Goal: Navigation & Orientation: Find specific page/section

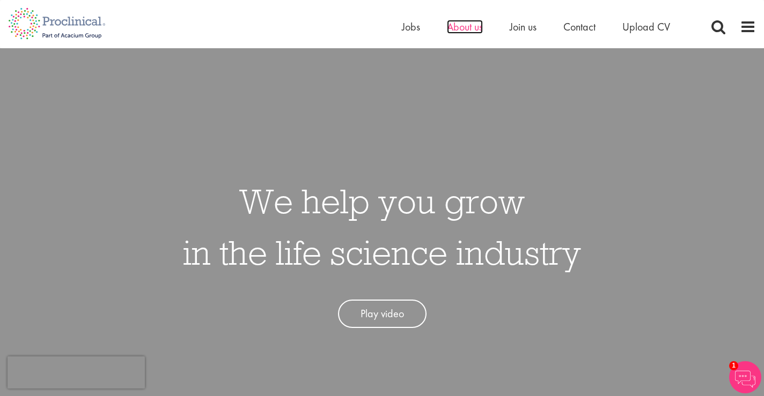
click at [472, 22] on span "About us" at bounding box center [465, 27] width 36 height 14
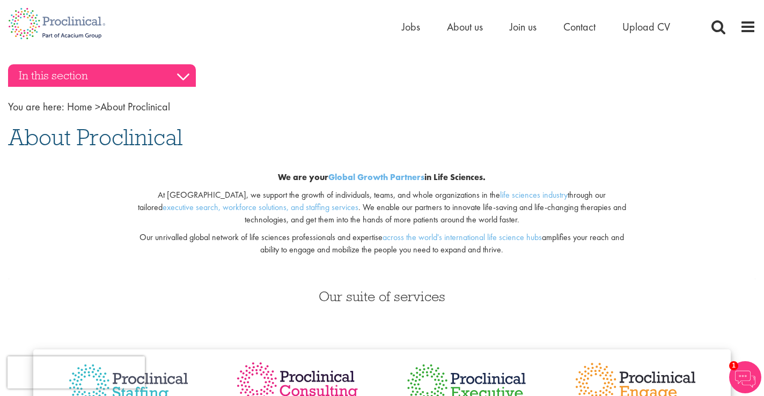
click at [98, 77] on h3 "In this section" at bounding box center [102, 75] width 188 height 23
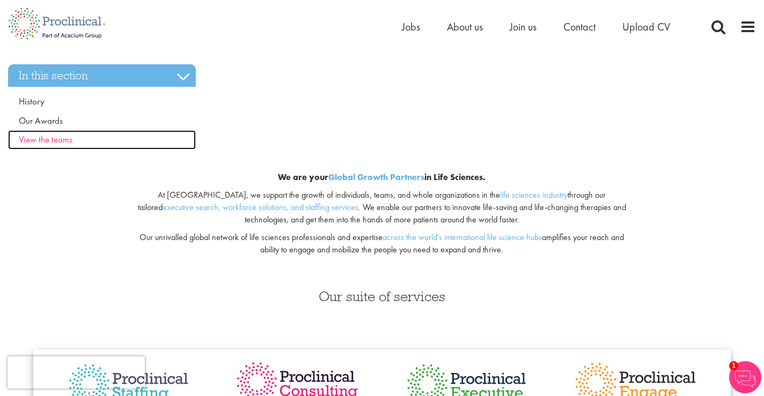
click at [39, 133] on link "View the teams" at bounding box center [102, 139] width 188 height 19
